Goal: Task Accomplishment & Management: Manage account settings

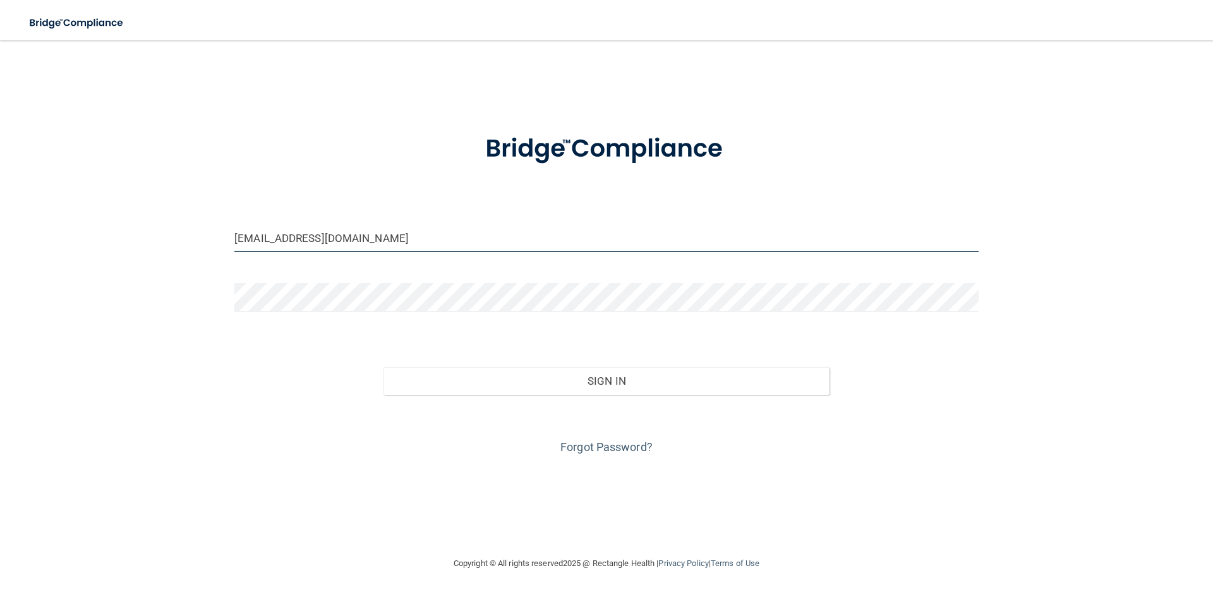
drag, startPoint x: 366, startPoint y: 243, endPoint x: 238, endPoint y: 247, distance: 127.7
click at [238, 247] on input "[EMAIL_ADDRESS][DOMAIN_NAME]" at bounding box center [606, 238] width 744 height 28
drag, startPoint x: 391, startPoint y: 243, endPoint x: 190, endPoint y: 235, distance: 201.1
click at [192, 236] on div "[EMAIL_ADDRESS][DOMAIN_NAME] Invalid email/password. You don't have permission …" at bounding box center [606, 298] width 1163 height 490
type input "[EMAIL_ADDRESS][DOMAIN_NAME]"
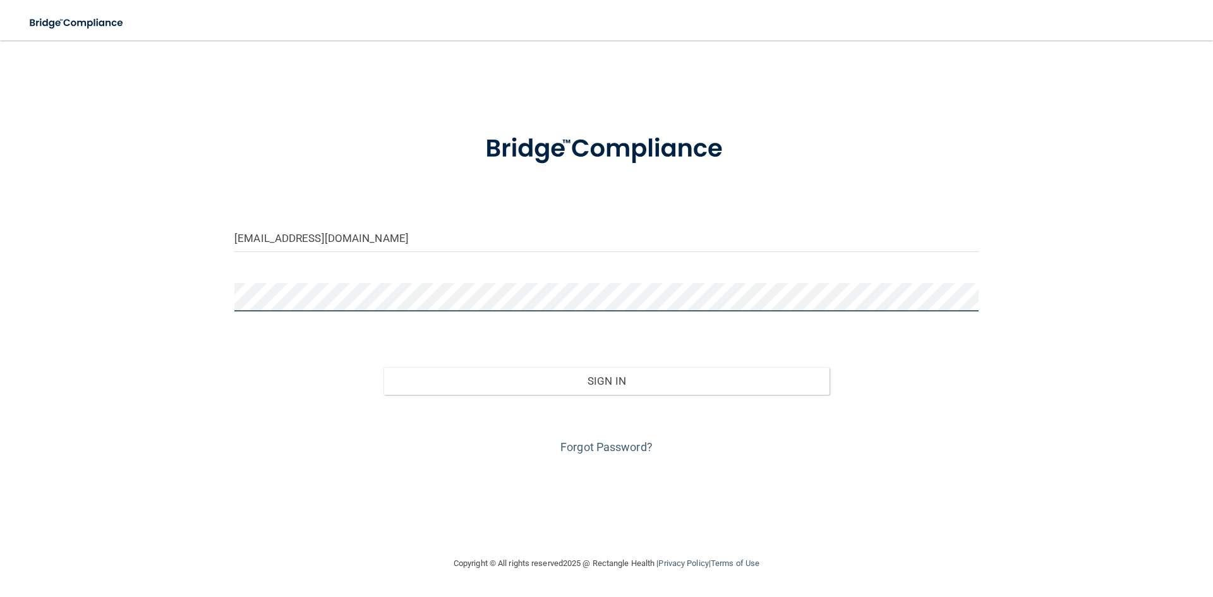
click at [384, 367] on button "Sign In" at bounding box center [607, 381] width 447 height 28
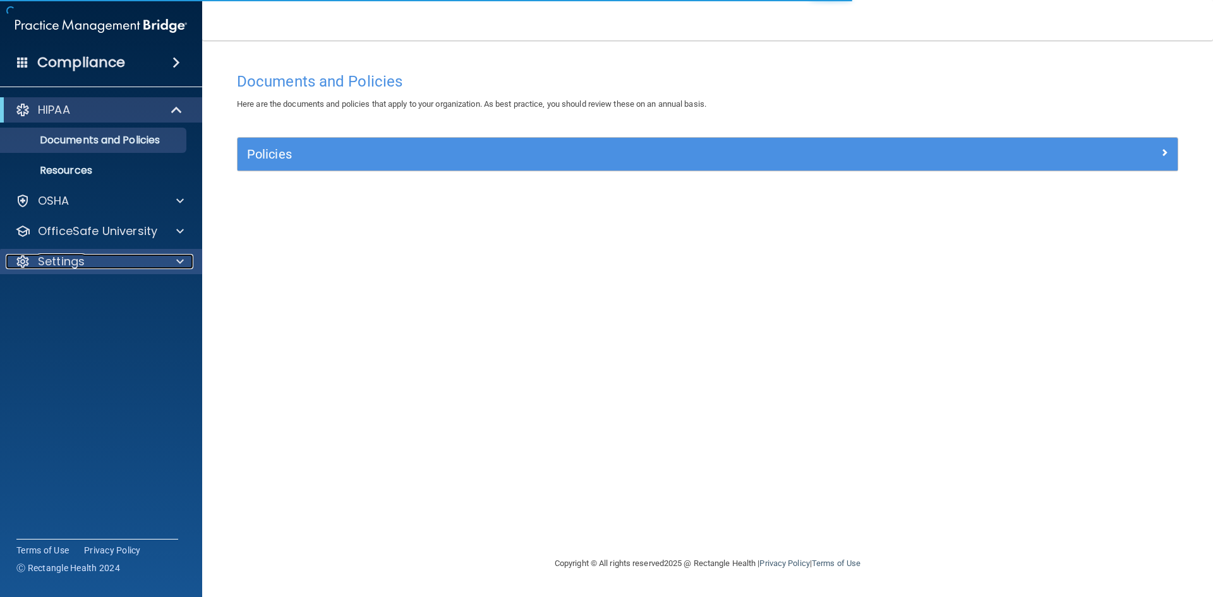
click at [127, 255] on div "Settings" at bounding box center [84, 261] width 157 height 15
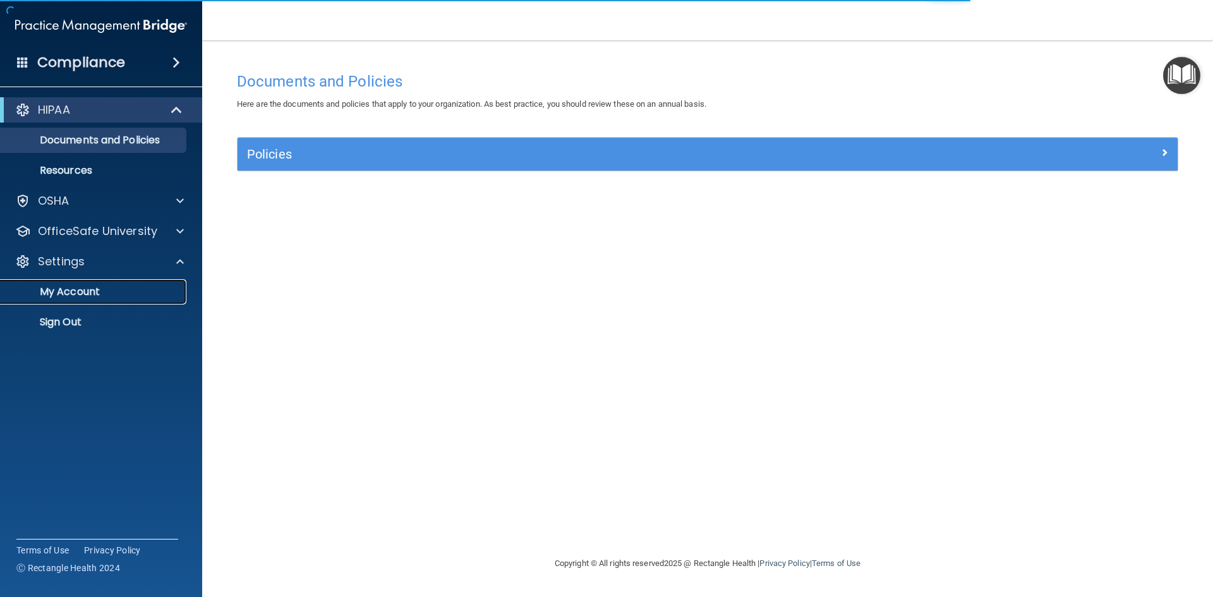
click at [109, 289] on p "My Account" at bounding box center [94, 292] width 173 height 13
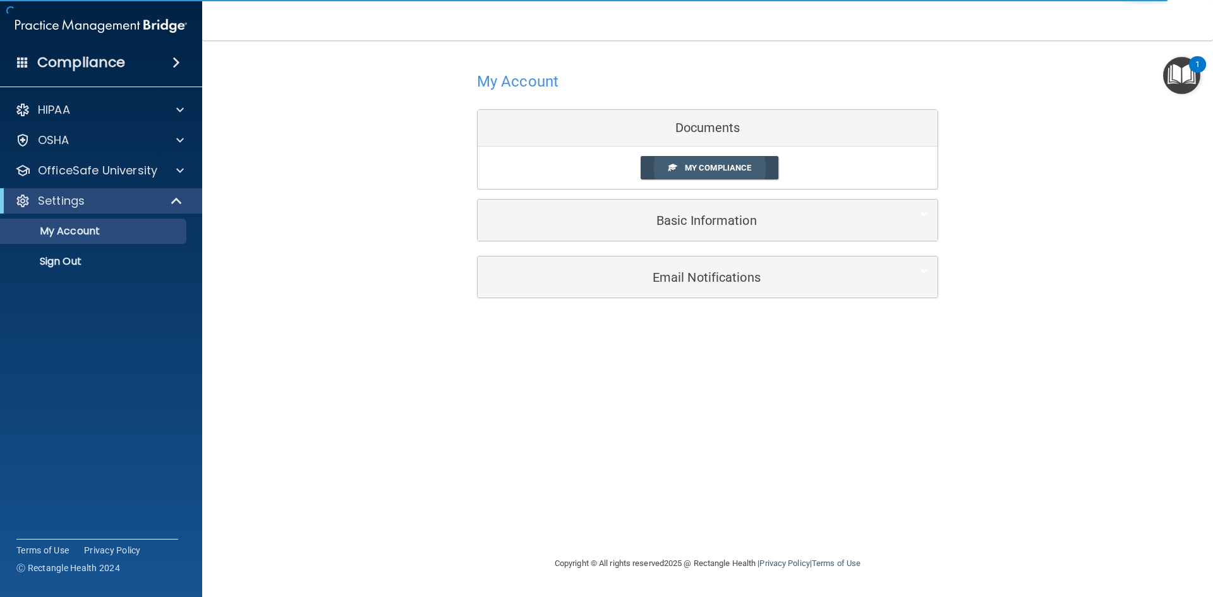
click at [709, 161] on link "My Compliance" at bounding box center [710, 167] width 138 height 23
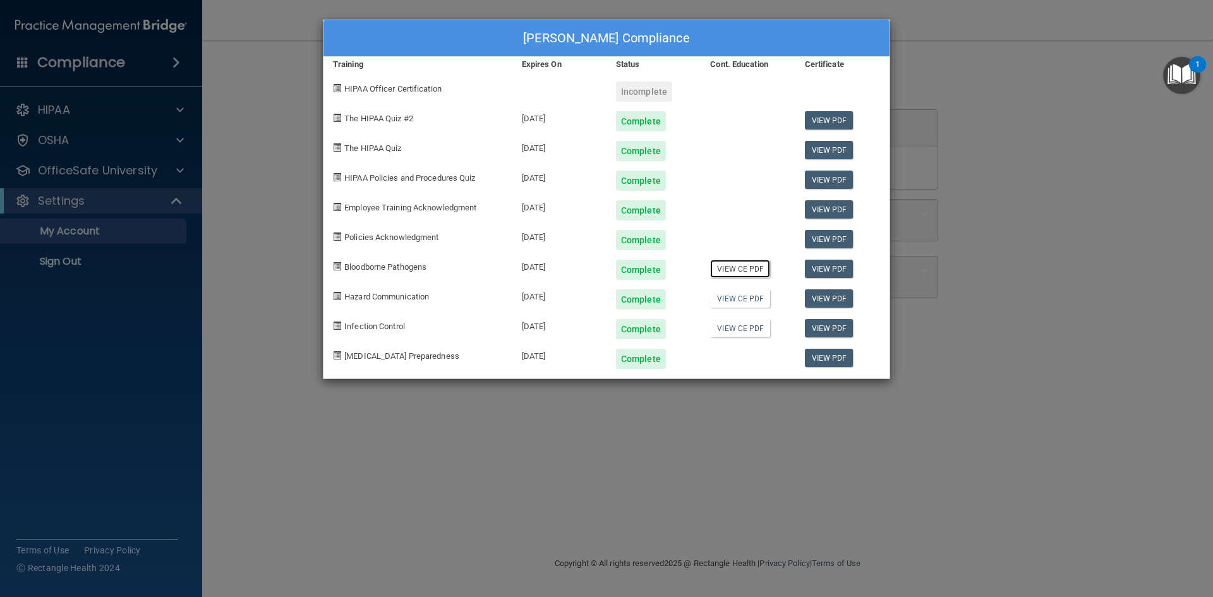
click at [744, 272] on link "View CE PDF" at bounding box center [740, 269] width 60 height 18
click at [736, 301] on link "View CE PDF" at bounding box center [740, 298] width 60 height 18
click at [737, 331] on link "View CE PDF" at bounding box center [740, 328] width 60 height 18
